Goal: Information Seeking & Learning: Check status

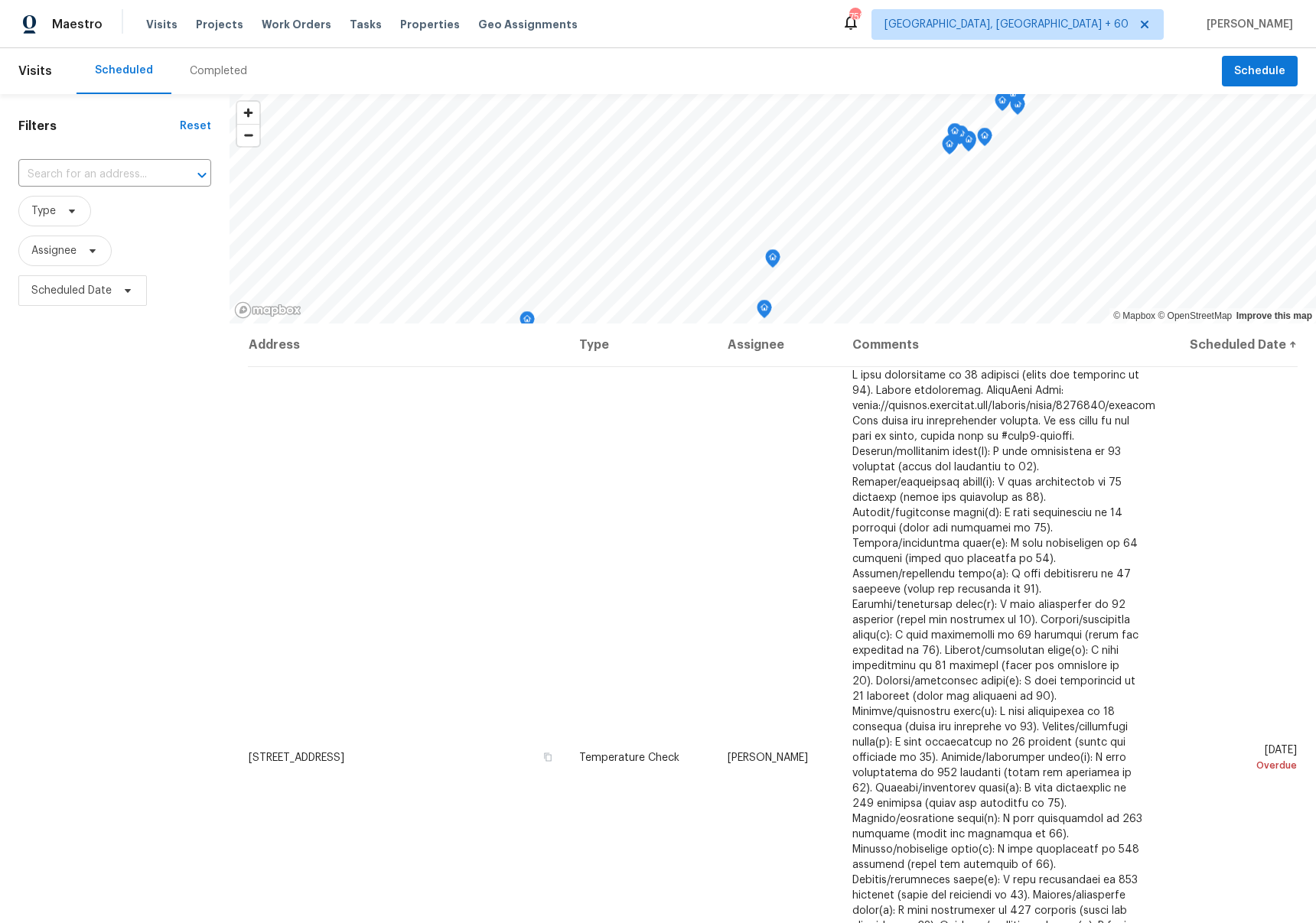
click at [222, 67] on div "Completed" at bounding box center [218, 70] width 57 height 15
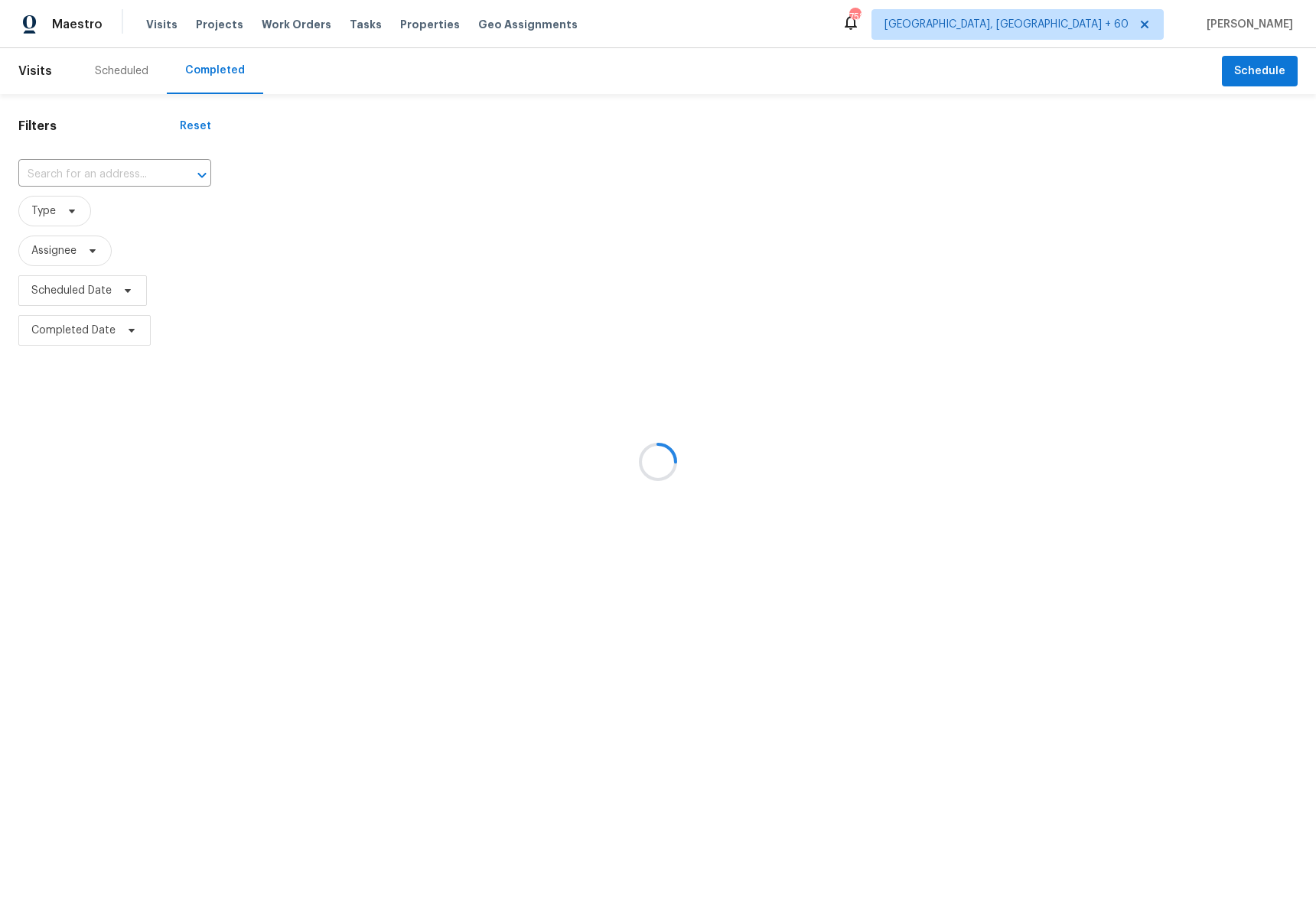
click at [145, 68] on div at bounding box center [658, 461] width 1316 height 923
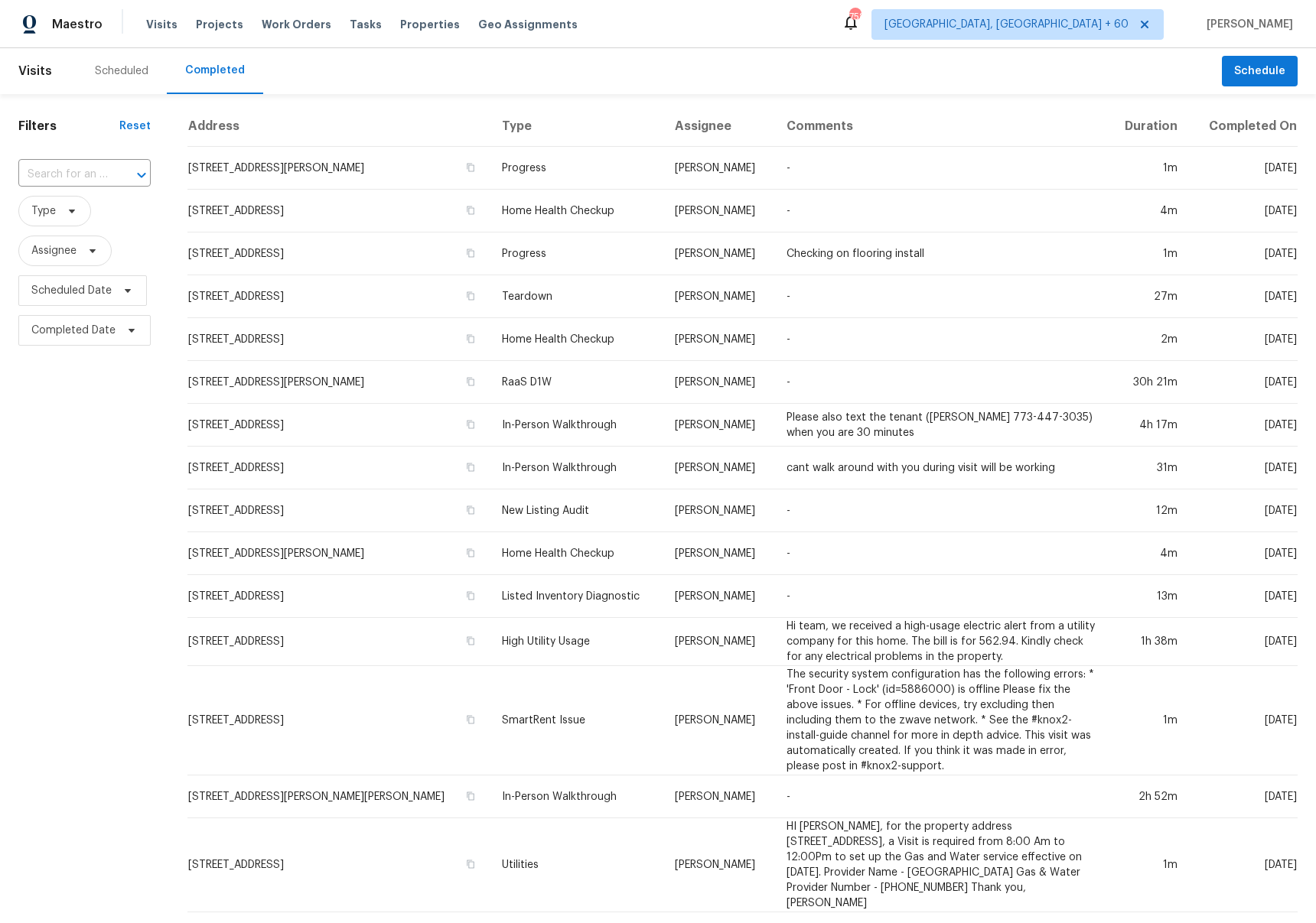
click at [124, 71] on div "Scheduled" at bounding box center [121, 70] width 54 height 15
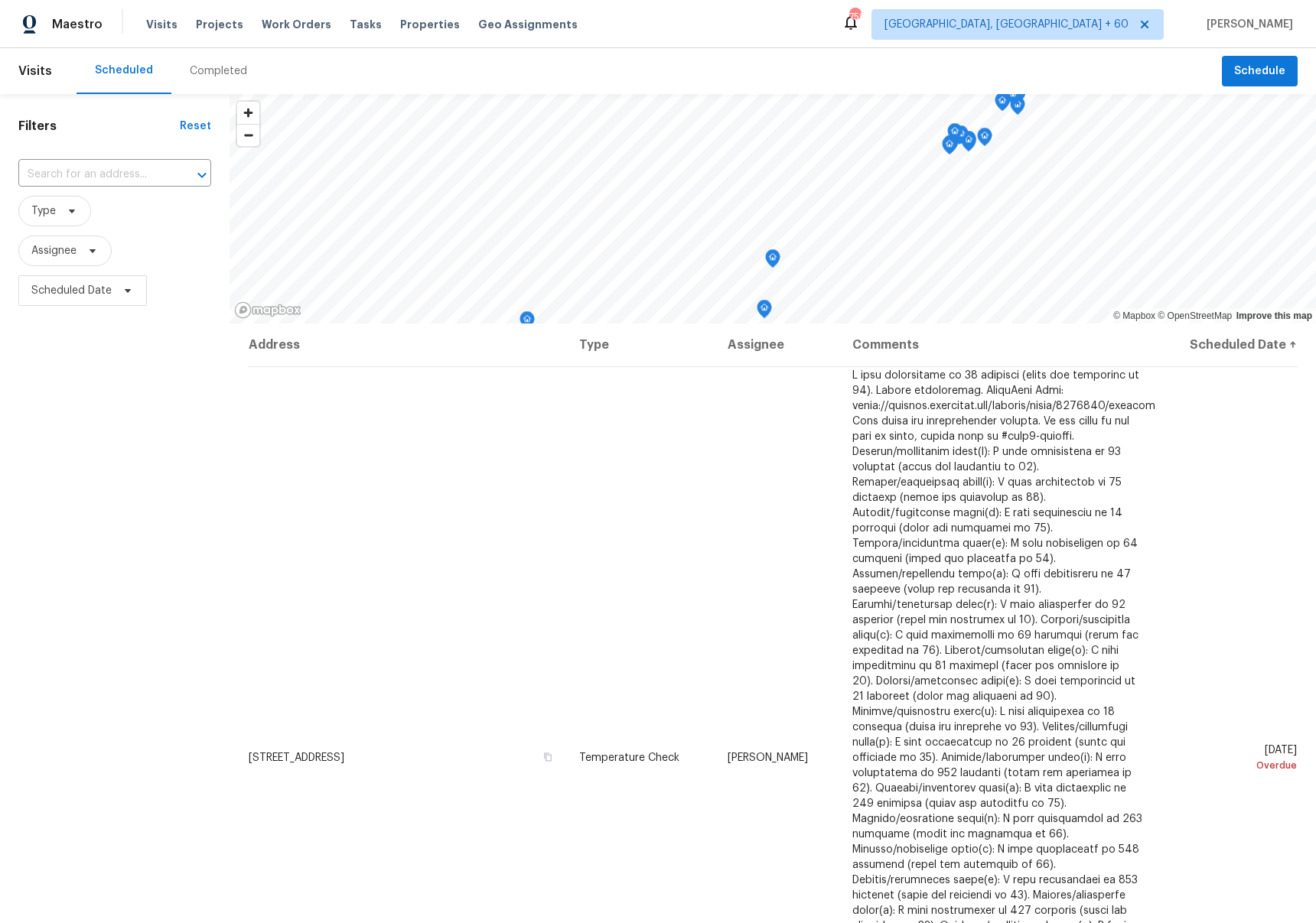
click at [219, 81] on div "Completed" at bounding box center [218, 71] width 94 height 46
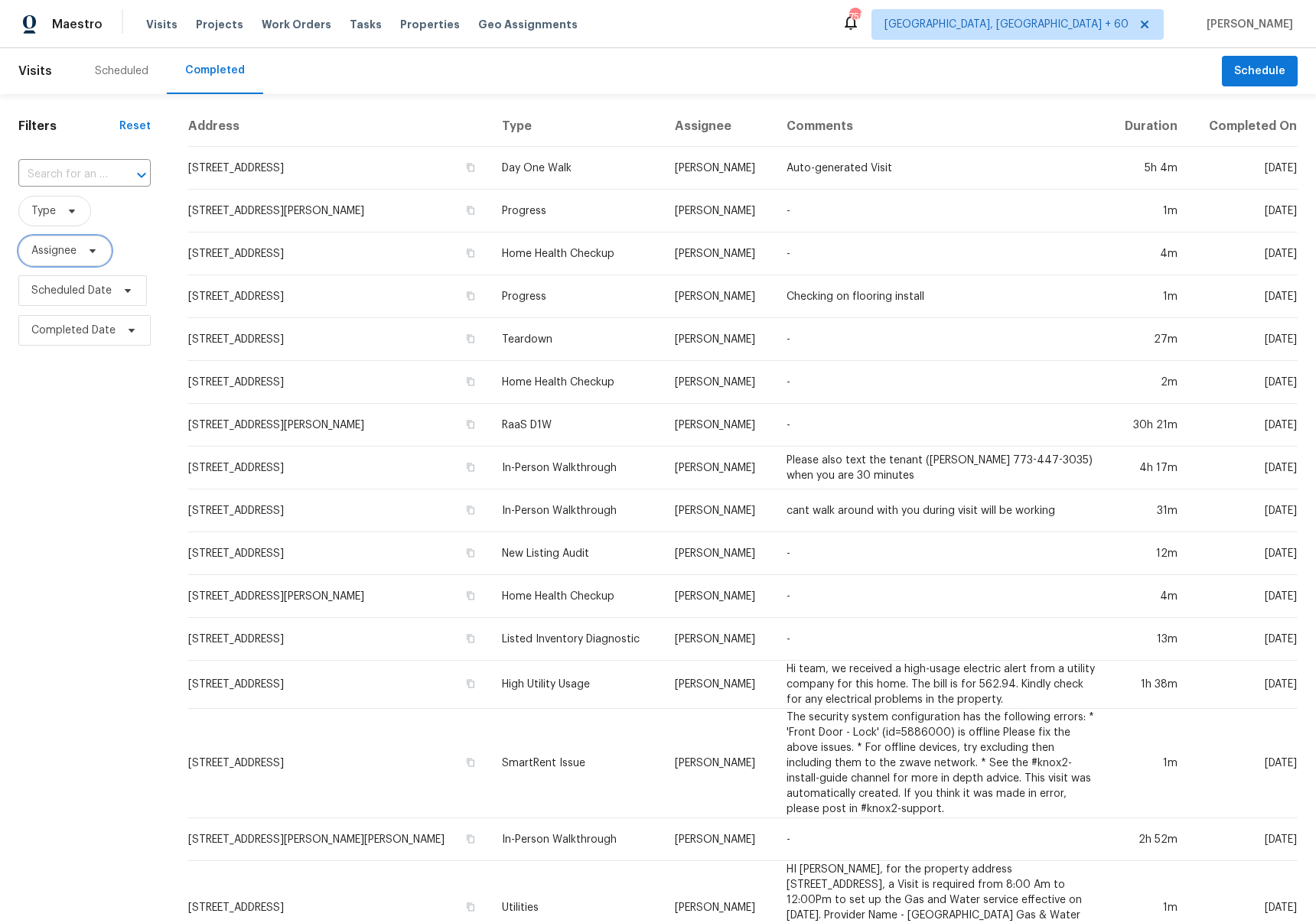
click at [75, 254] on span "Assignee" at bounding box center [54, 250] width 45 height 15
click at [41, 214] on span "Type" at bounding box center [44, 210] width 25 height 15
type input "dilig"
click at [83, 296] on label "Diligence" at bounding box center [60, 294] width 65 height 15
click at [38, 296] on input "Diligence" at bounding box center [32, 291] width 10 height 10
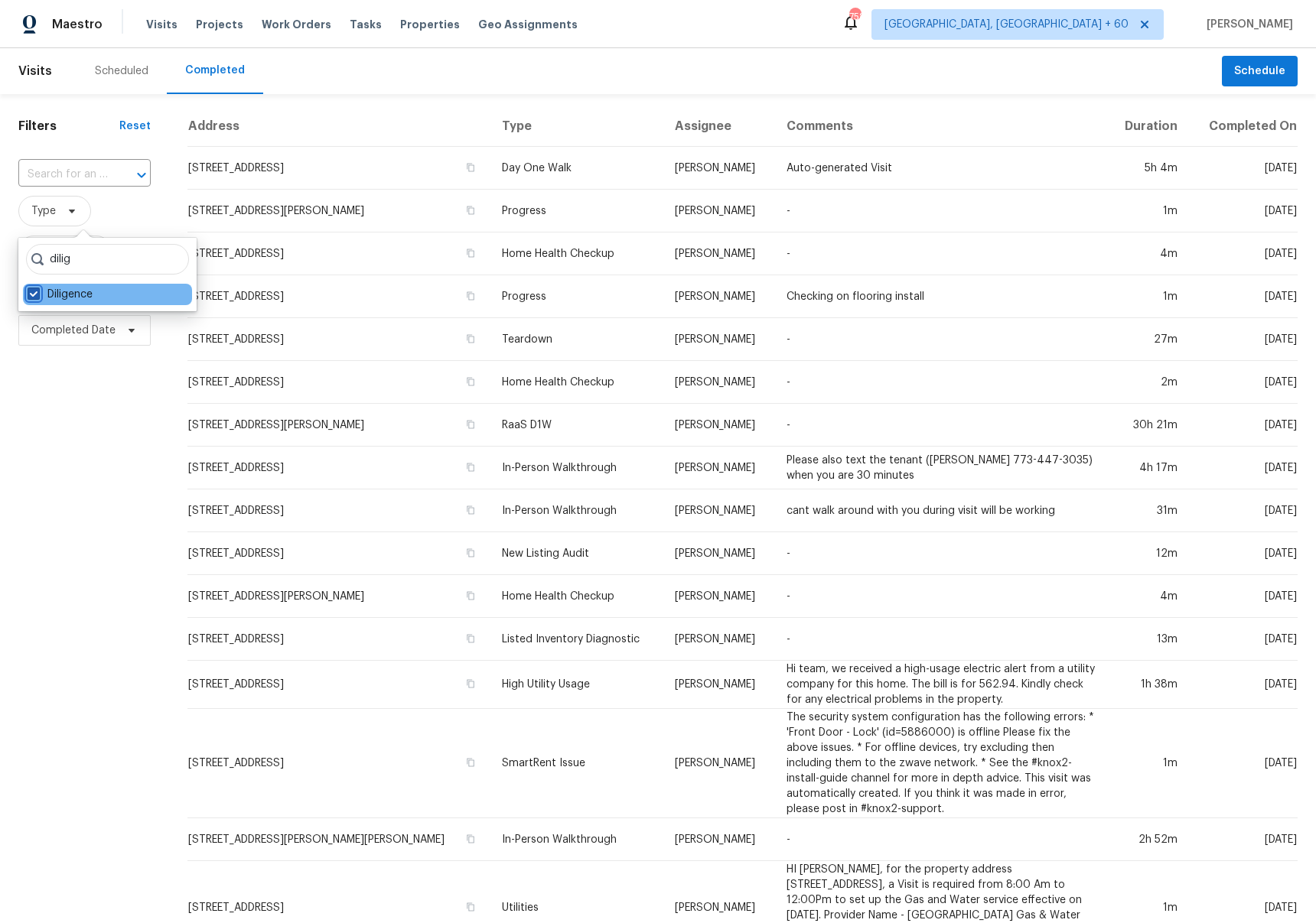
checkbox input "true"
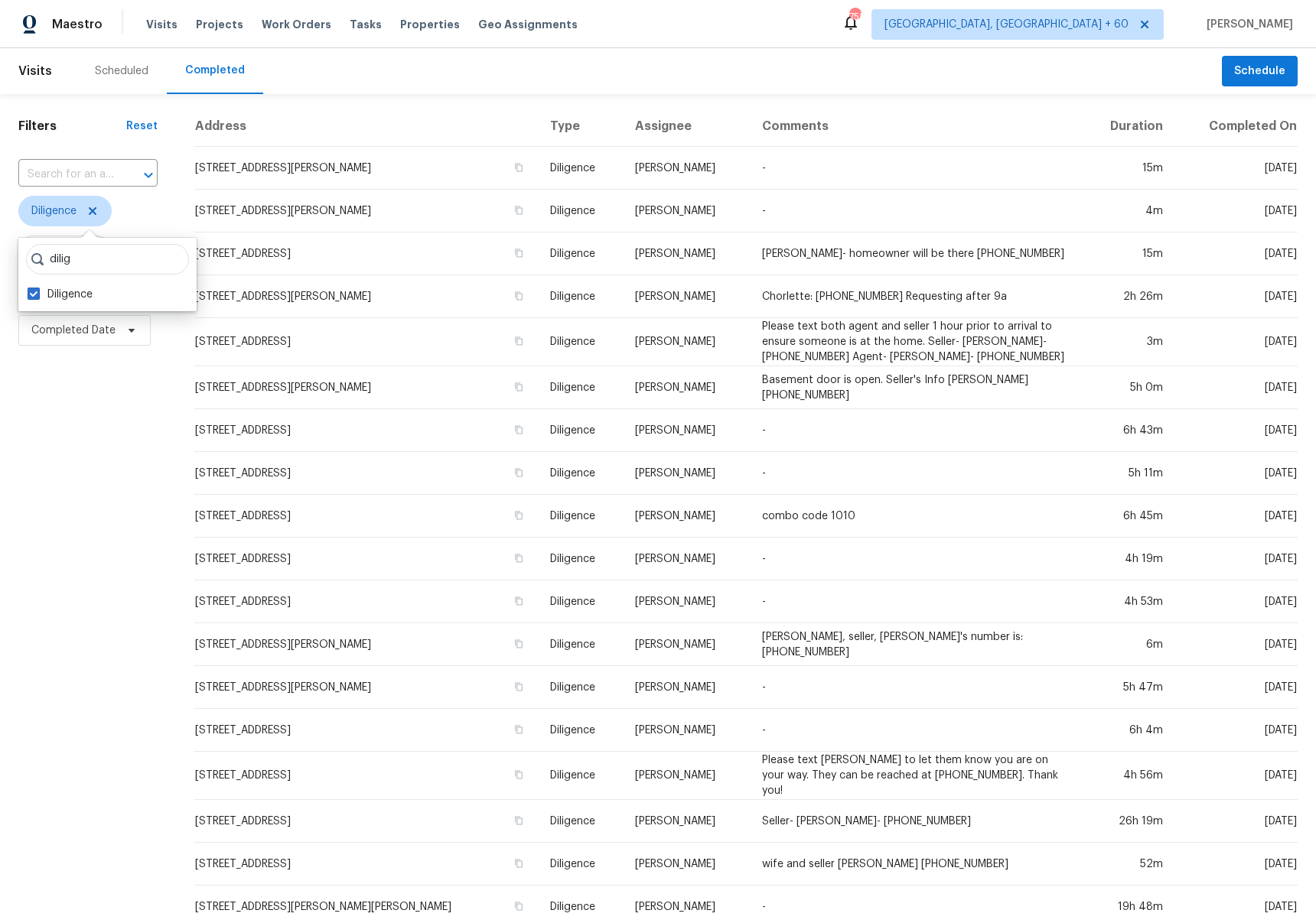
click at [150, 484] on div "Filters Reset ​ Diligence Assignee Scheduled Date Completed Date" at bounding box center [88, 575] width 176 height 961
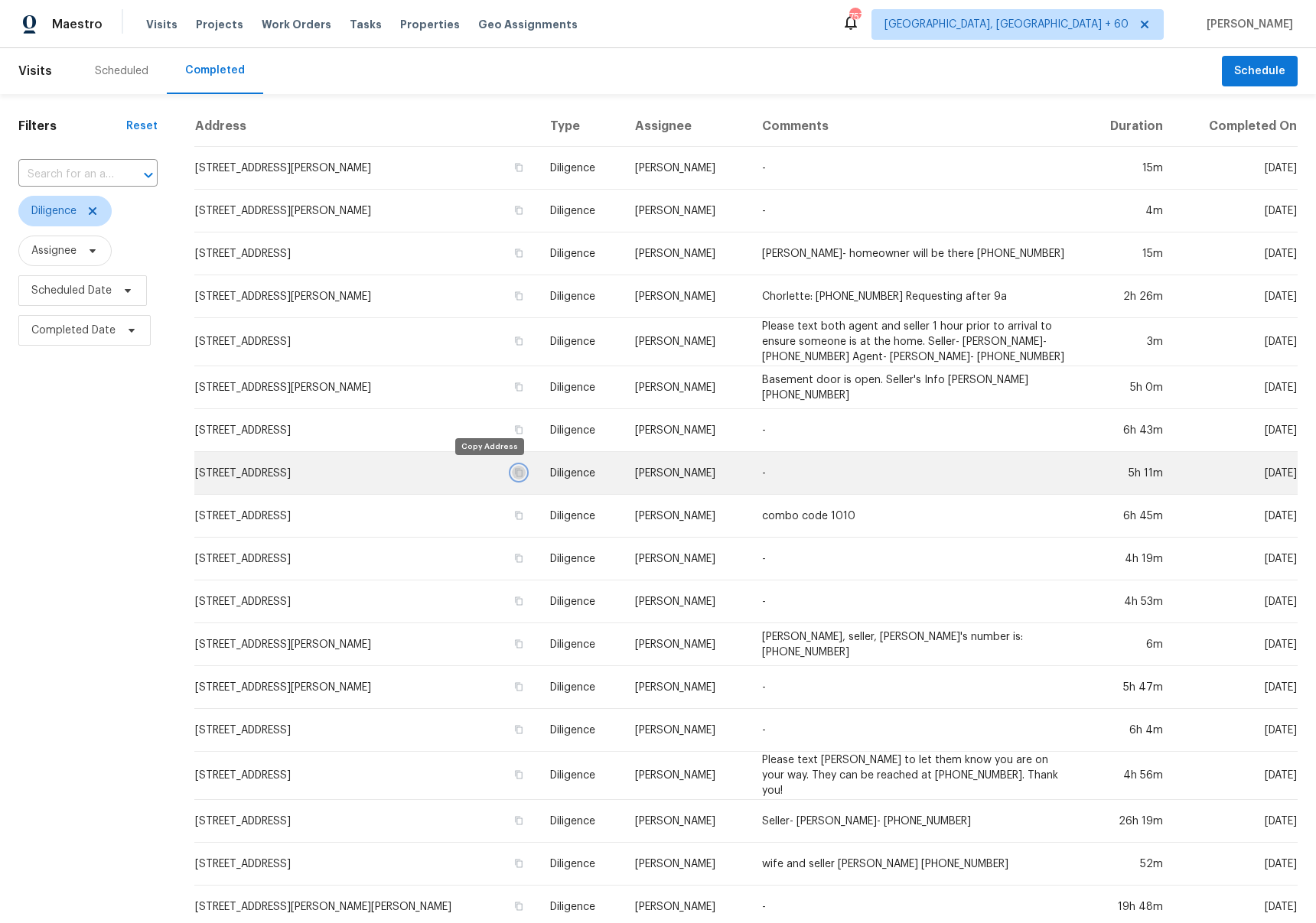
click at [511, 474] on button "button" at bounding box center [518, 472] width 14 height 14
click at [514, 468] on icon "button" at bounding box center [518, 472] width 9 height 9
